Goal: Task Accomplishment & Management: Use online tool/utility

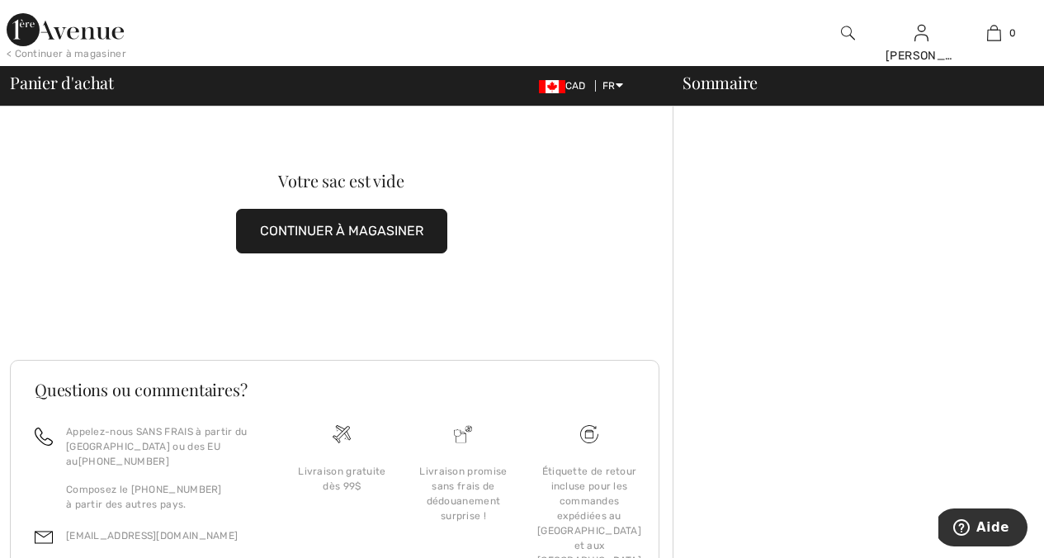
click at [68, 45] on img at bounding box center [65, 29] width 117 height 33
click at [27, 33] on img at bounding box center [65, 29] width 117 height 33
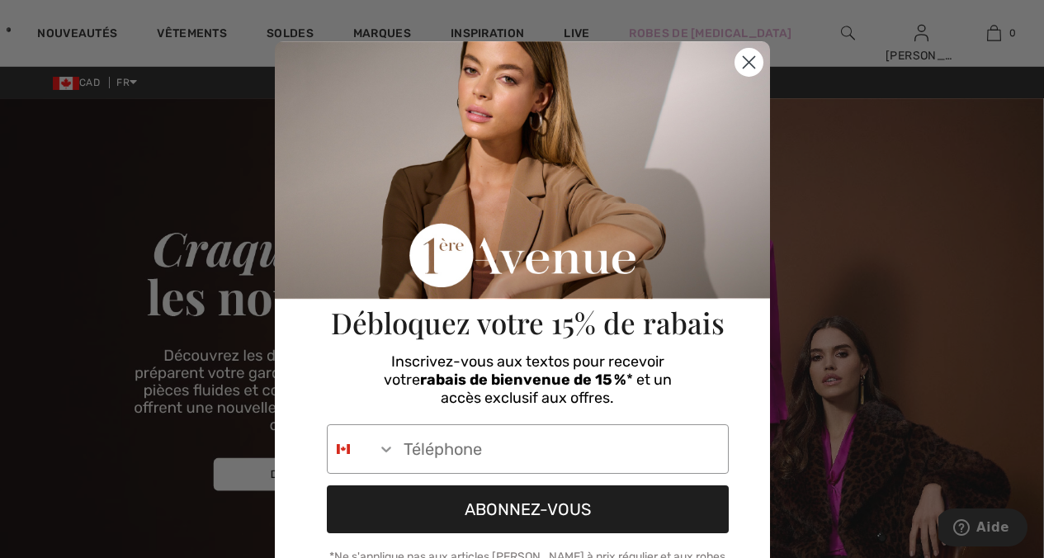
click at [738, 62] on circle "Close dialog" at bounding box center [747, 62] width 27 height 27
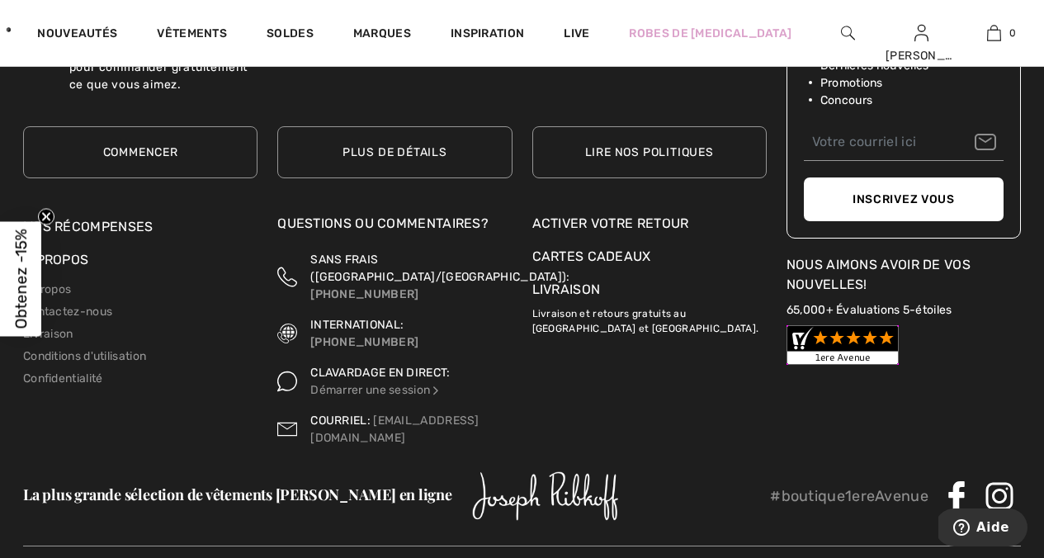
scroll to position [5655, 0]
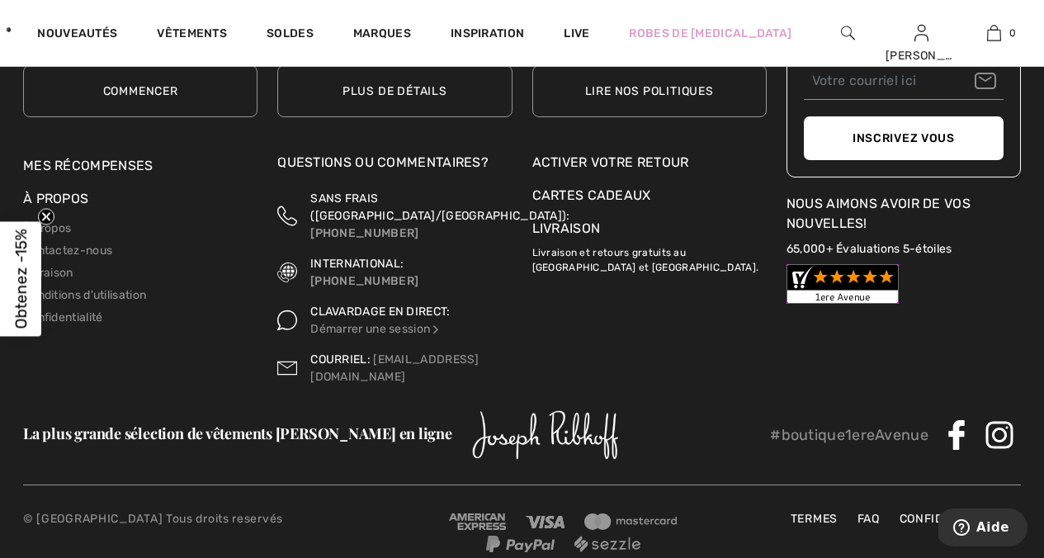
click at [604, 158] on div "Activer votre retour" at bounding box center [649, 163] width 234 height 20
